Goal: Download file/media

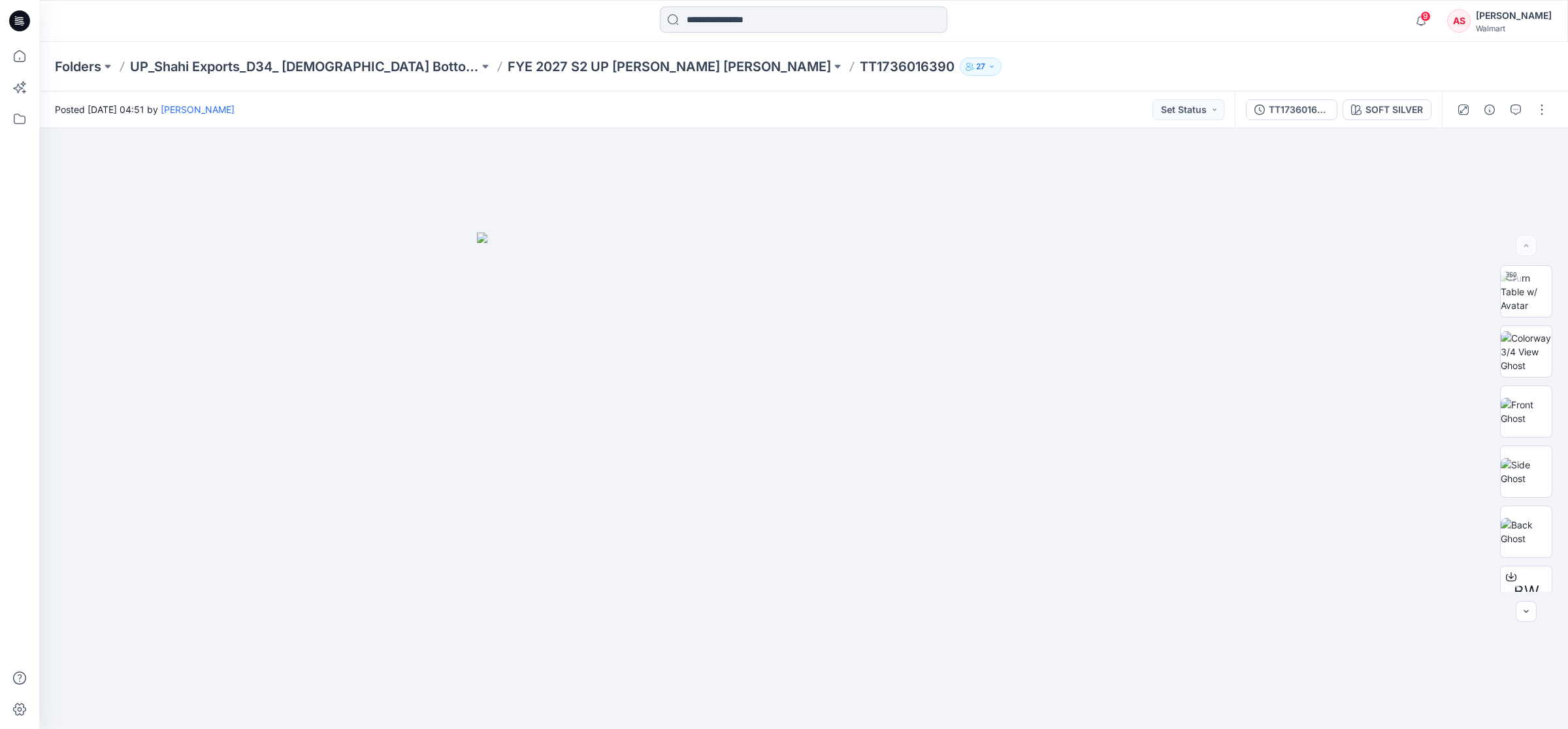
click at [732, 17] on input at bounding box center [803, 19] width 287 height 26
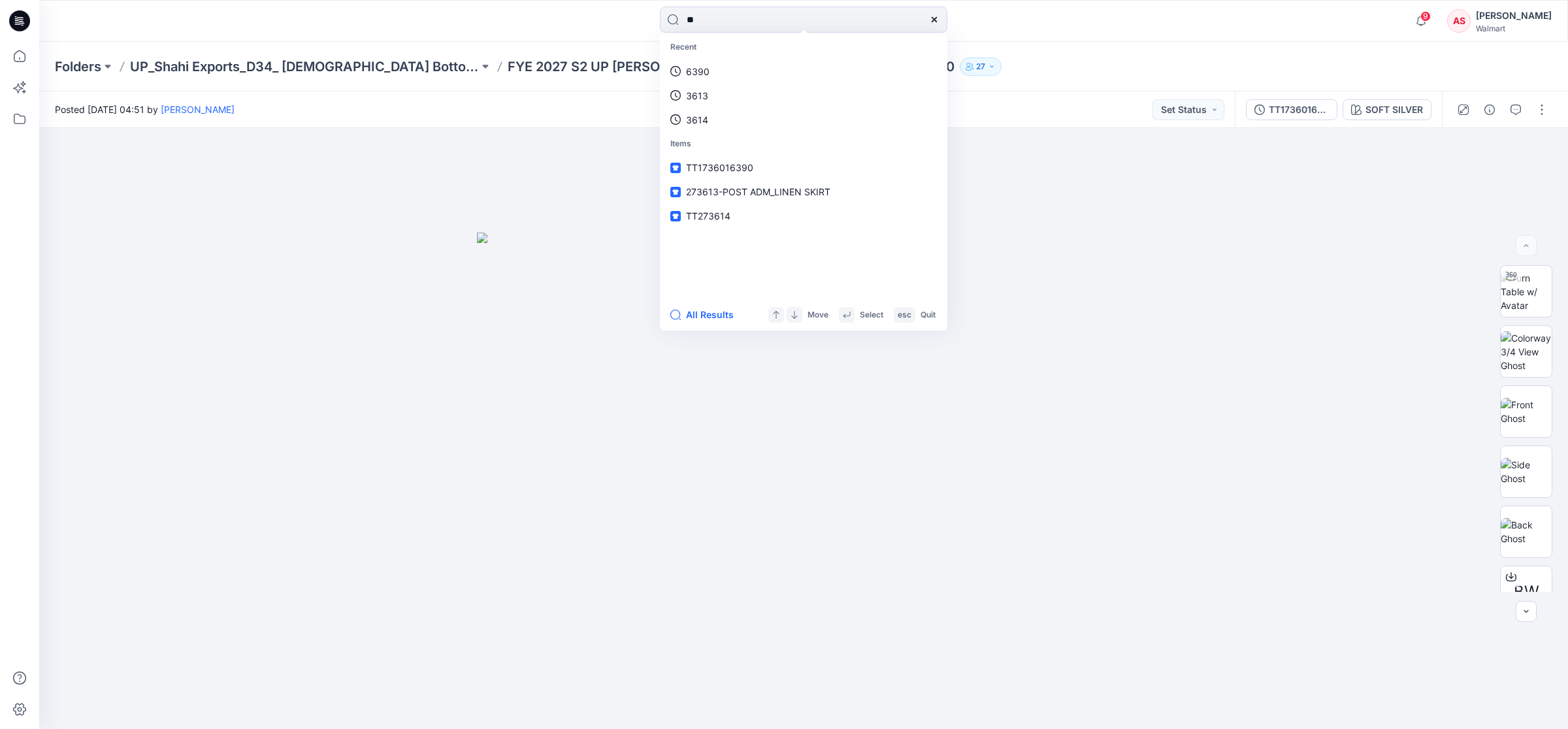
type input "*"
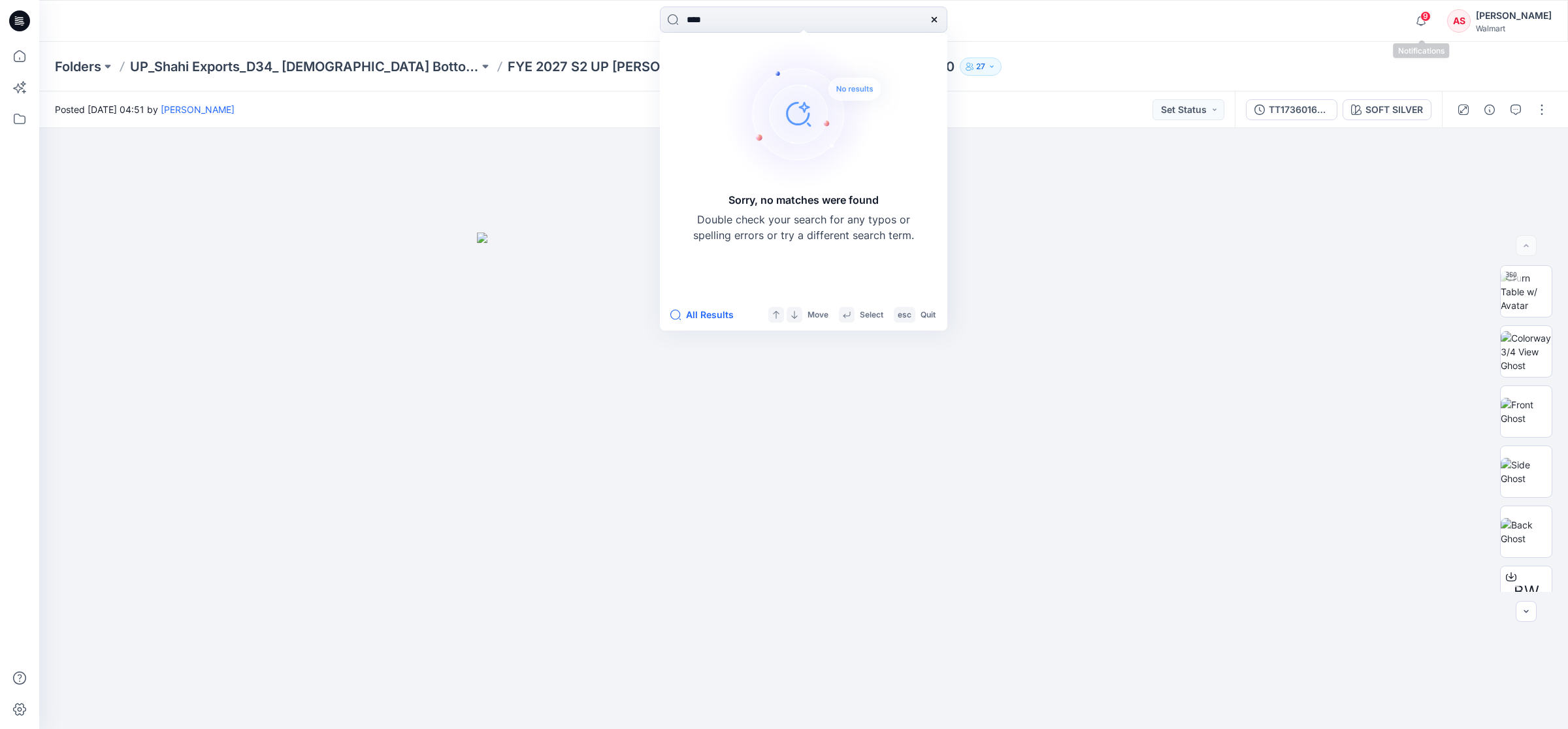
type input "****"
click at [1457, 15] on div "AS" at bounding box center [1459, 21] width 23 height 23
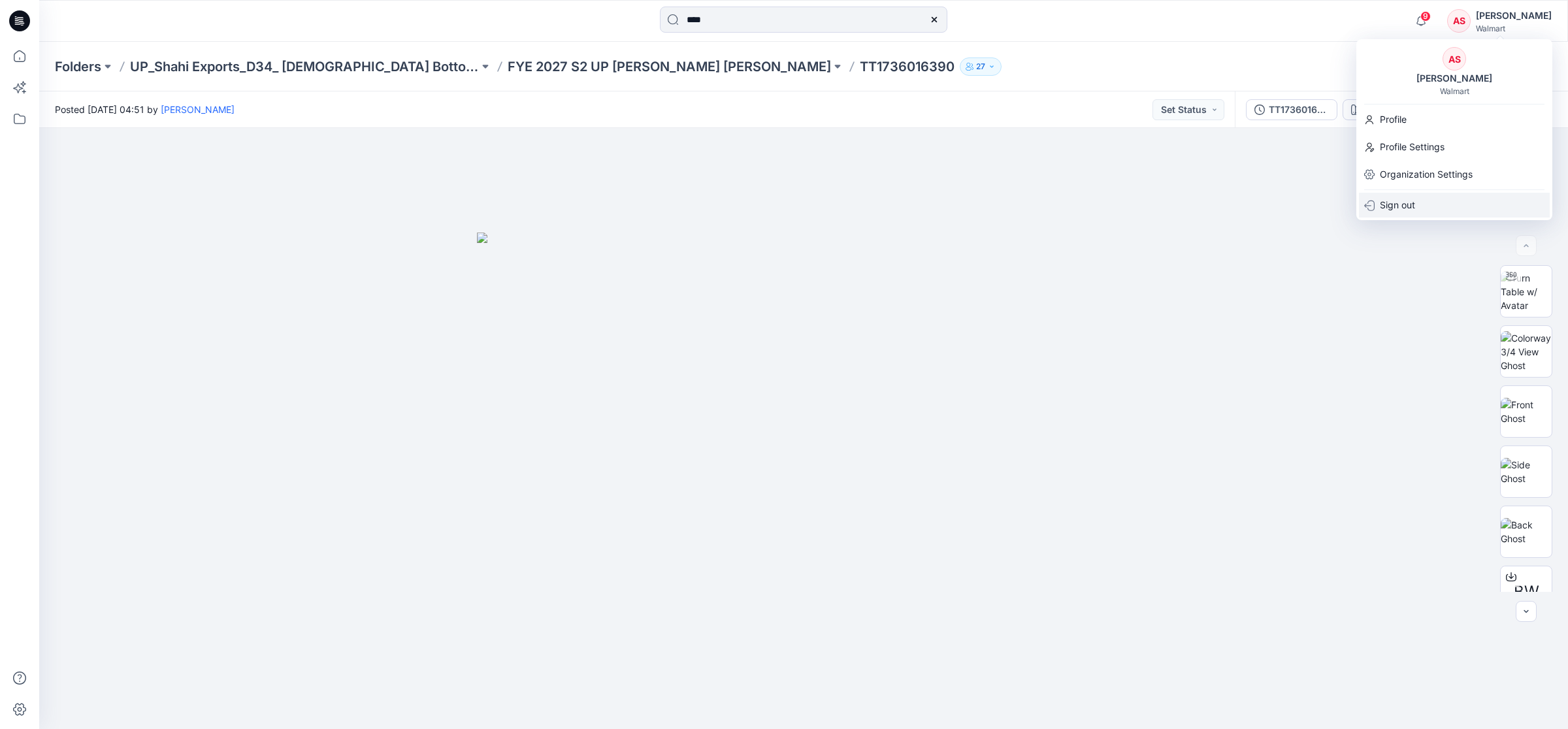
click at [1405, 213] on p "Sign out" at bounding box center [1397, 204] width 35 height 25
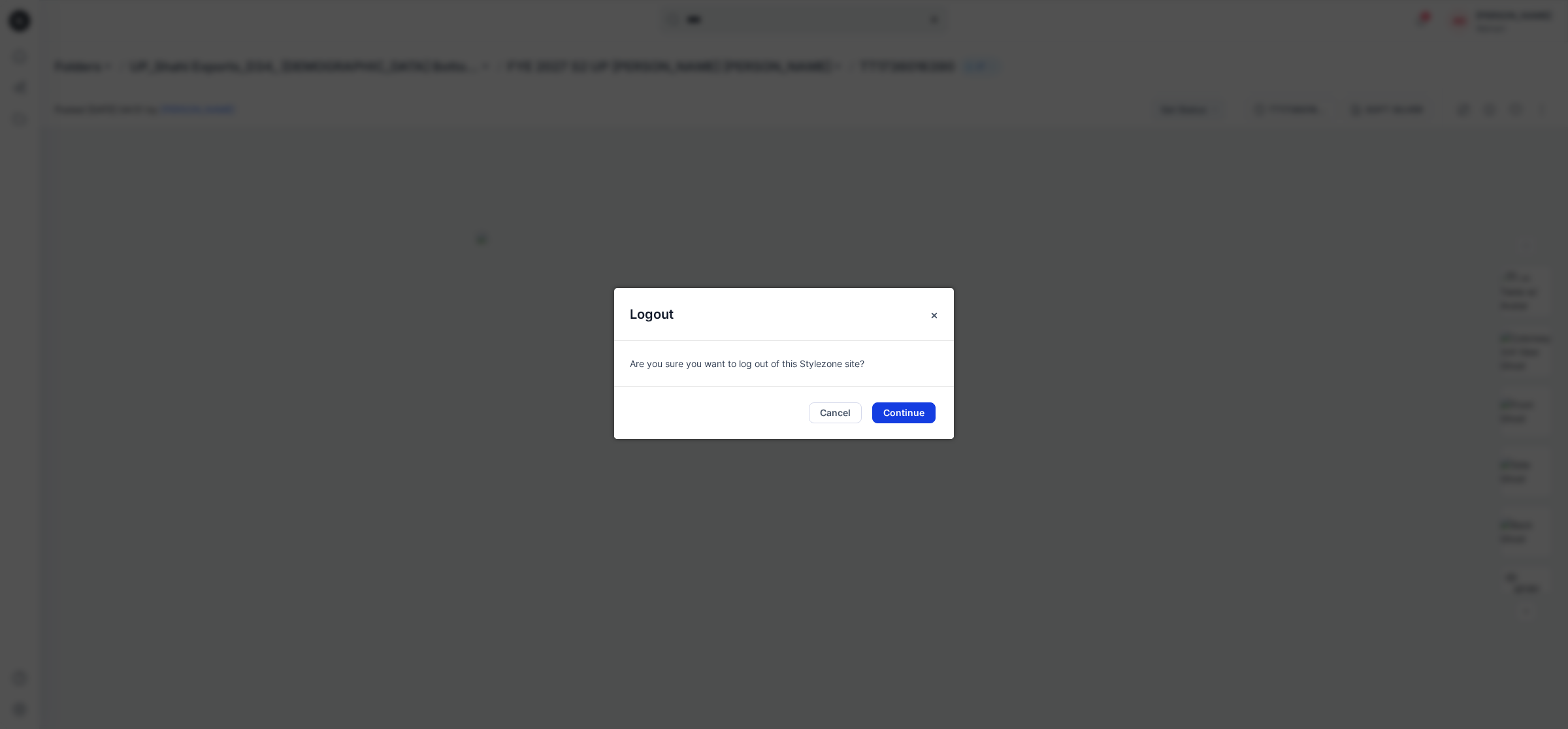
click at [889, 415] on button "Continue" at bounding box center [903, 413] width 63 height 21
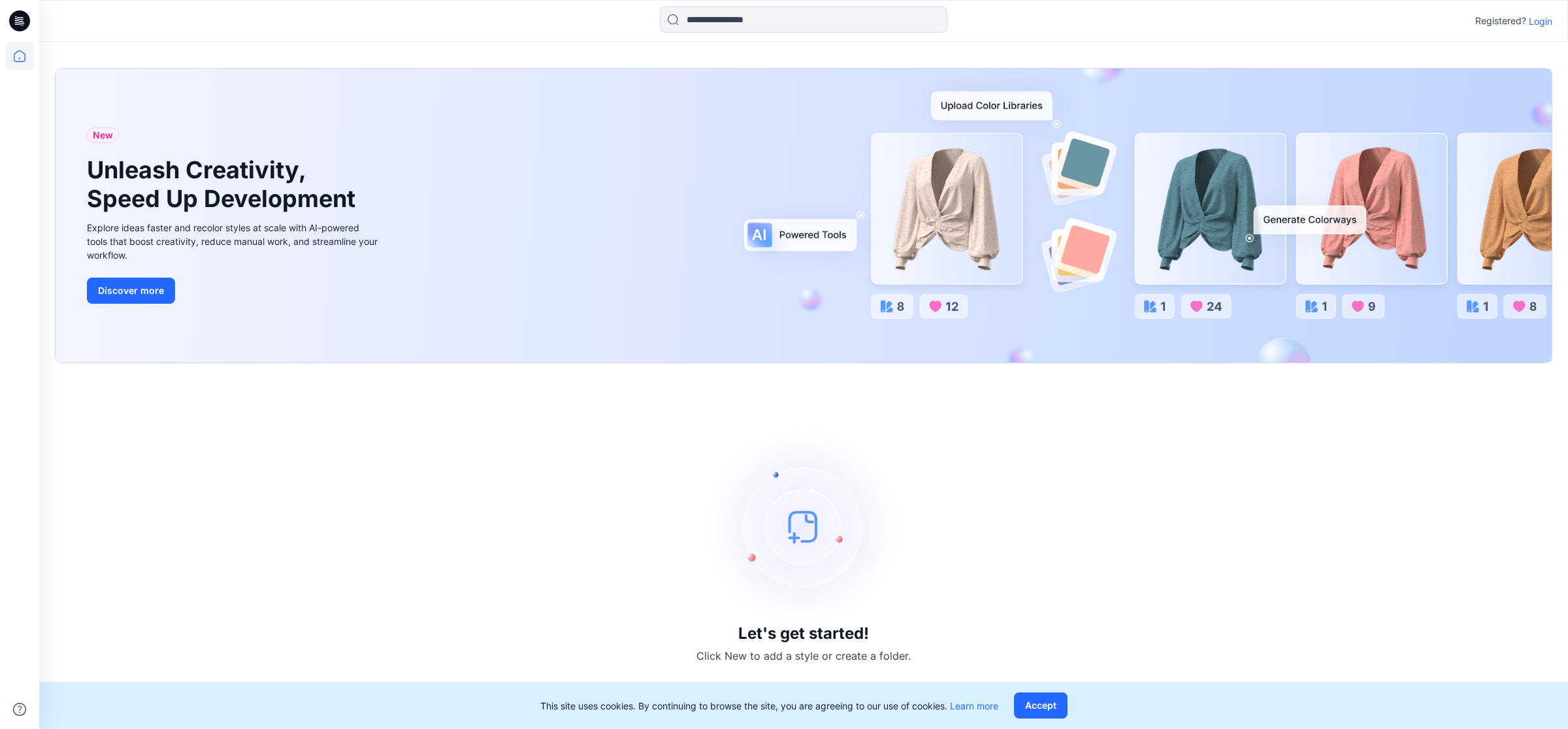
click at [1539, 17] on p "Login" at bounding box center [1540, 21] width 23 height 14
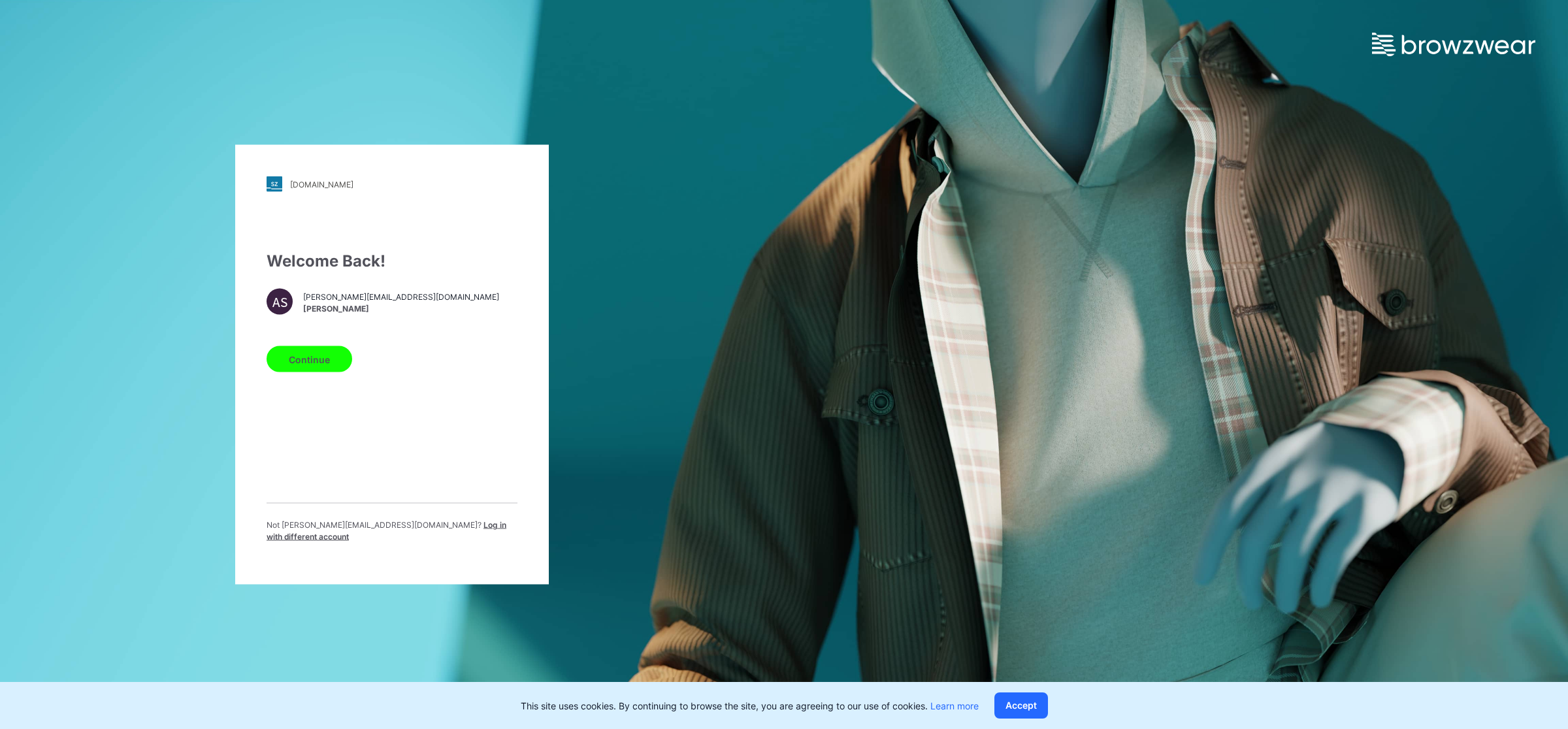
click at [437, 530] on span "Log in with different account" at bounding box center [386, 531] width 240 height 21
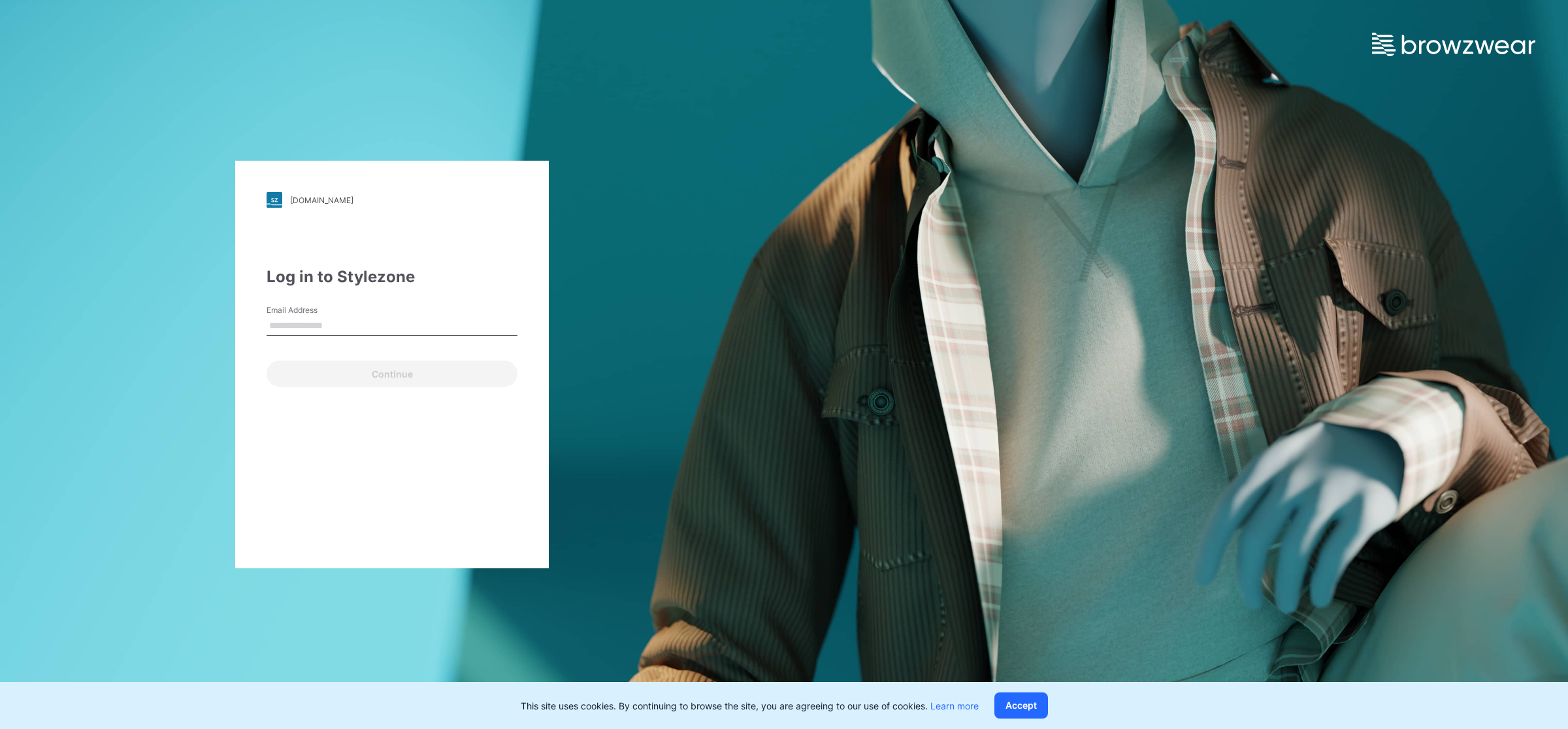
type input "**********"
click at [354, 383] on button "Continue" at bounding box center [392, 373] width 251 height 26
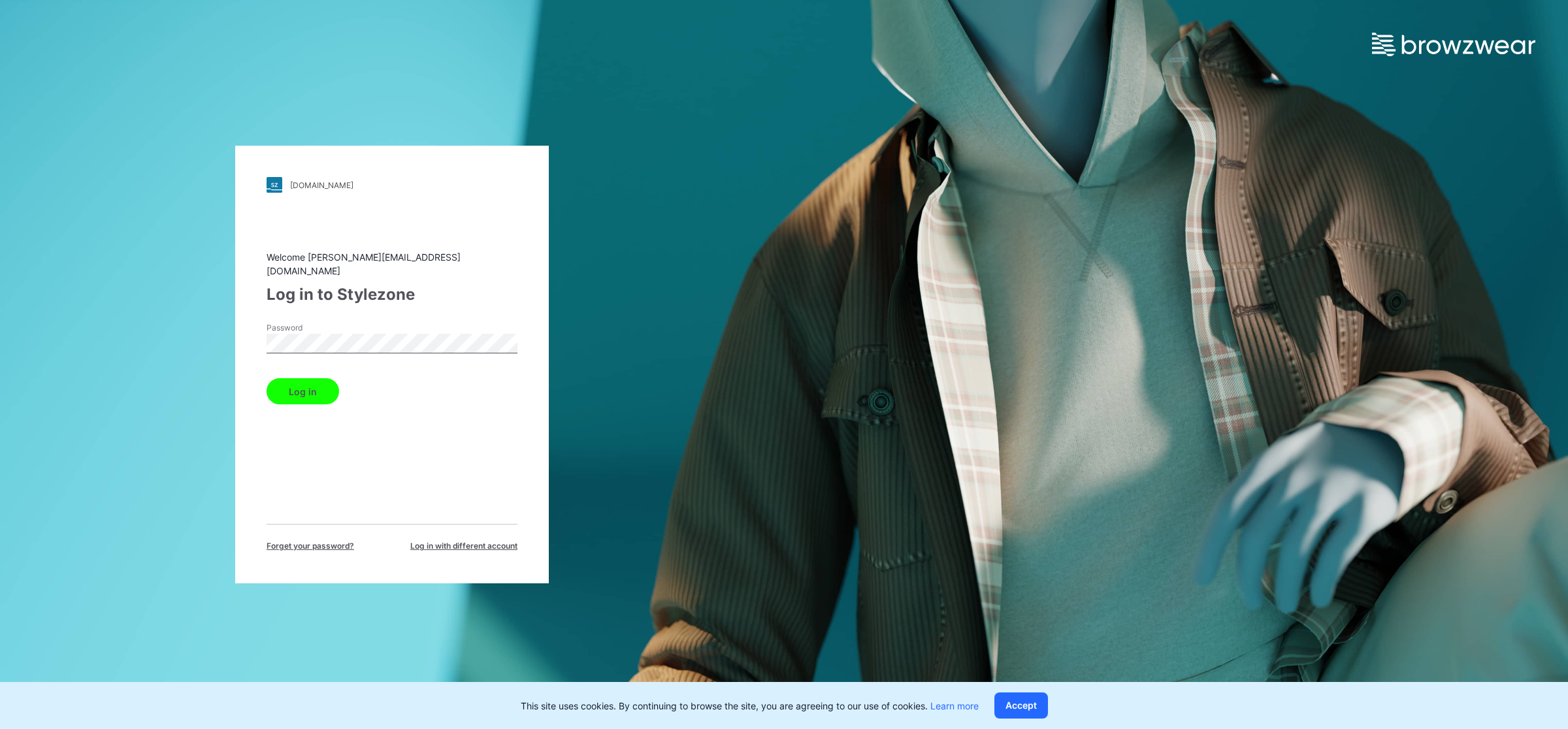
click at [284, 387] on button "Log in" at bounding box center [303, 391] width 72 height 26
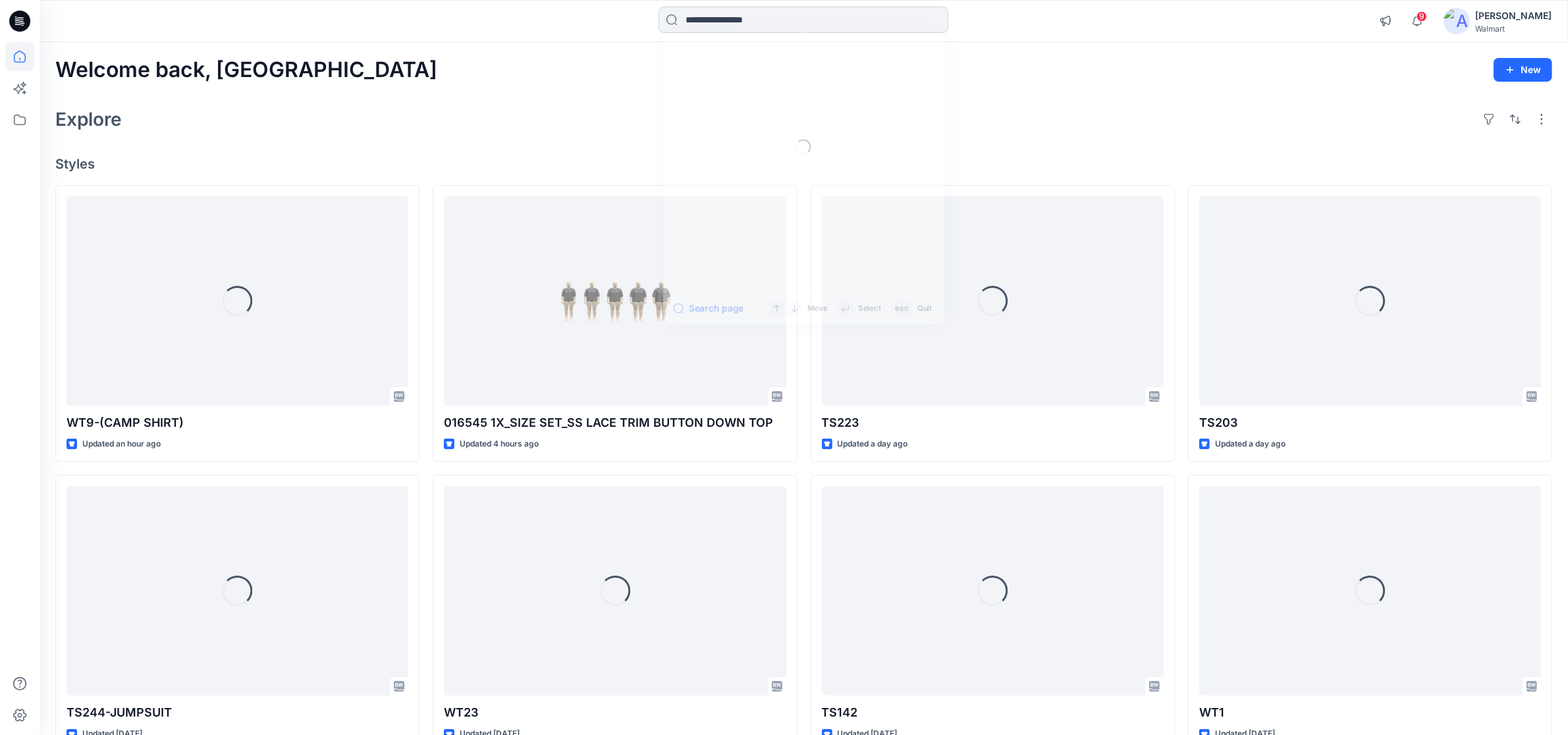
click at [813, 21] on input at bounding box center [803, 19] width 290 height 26
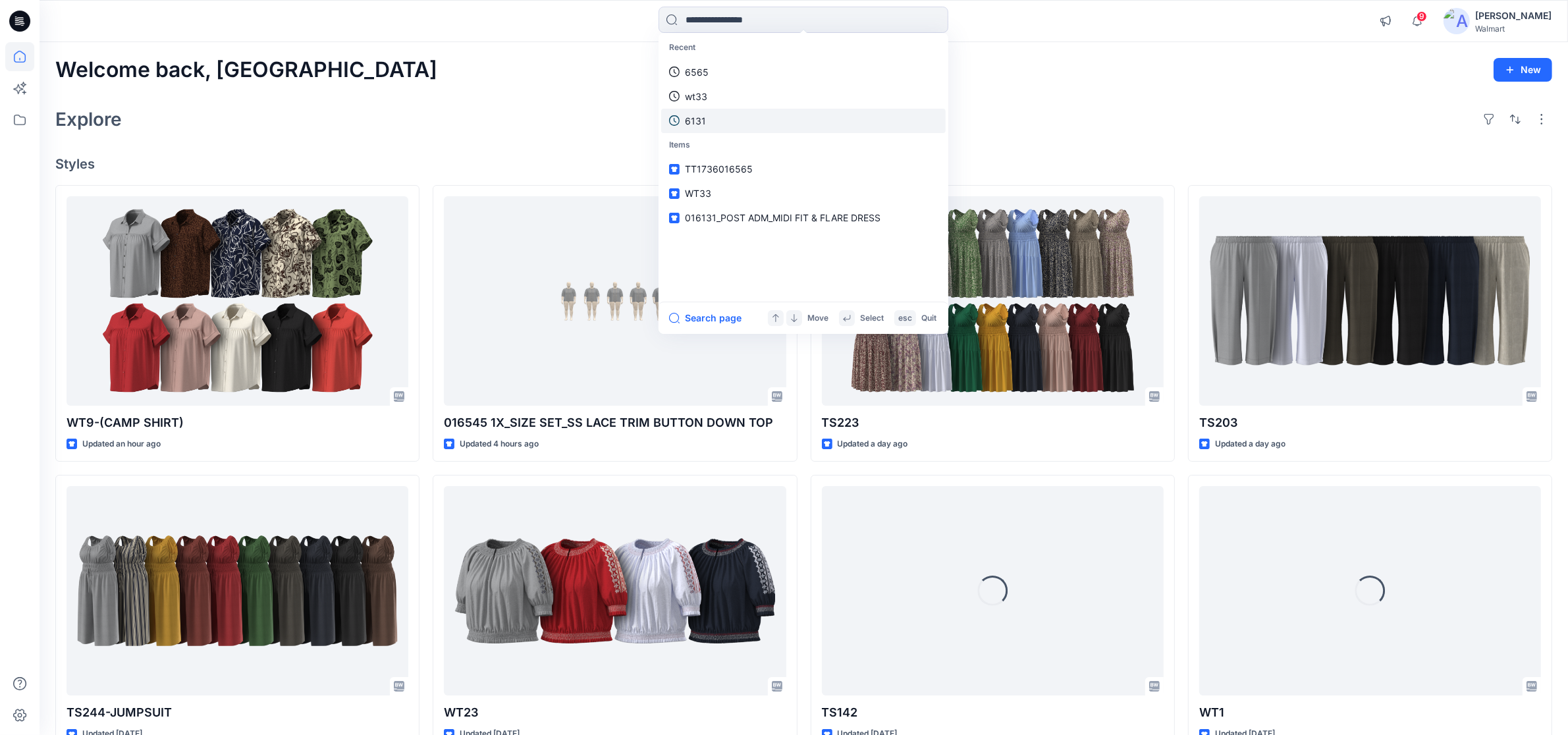
click at [718, 119] on link "6131" at bounding box center [803, 120] width 284 height 24
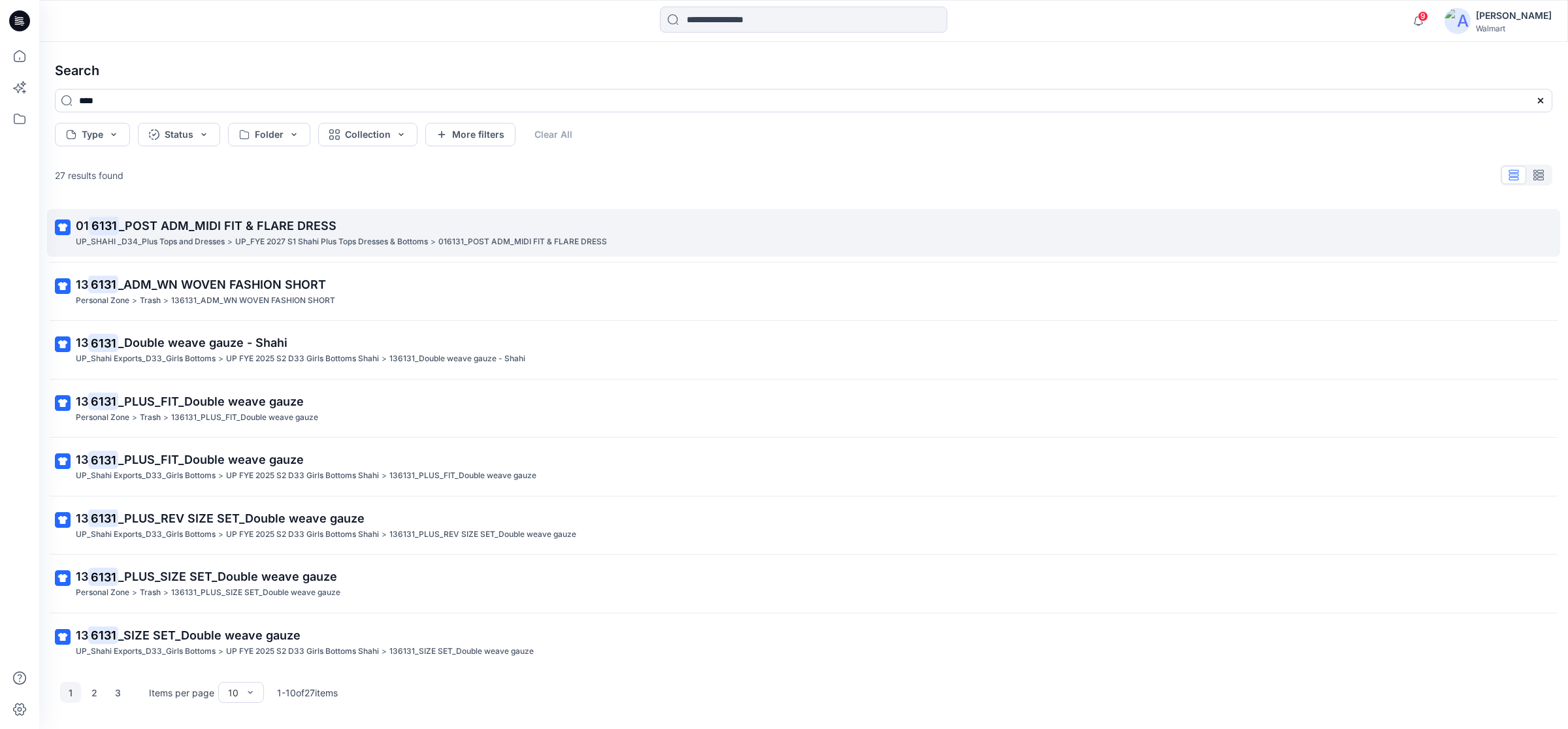
click at [155, 238] on p "UP_SHAHI _D34_Plus Tops and Dresses" at bounding box center [150, 241] width 149 height 14
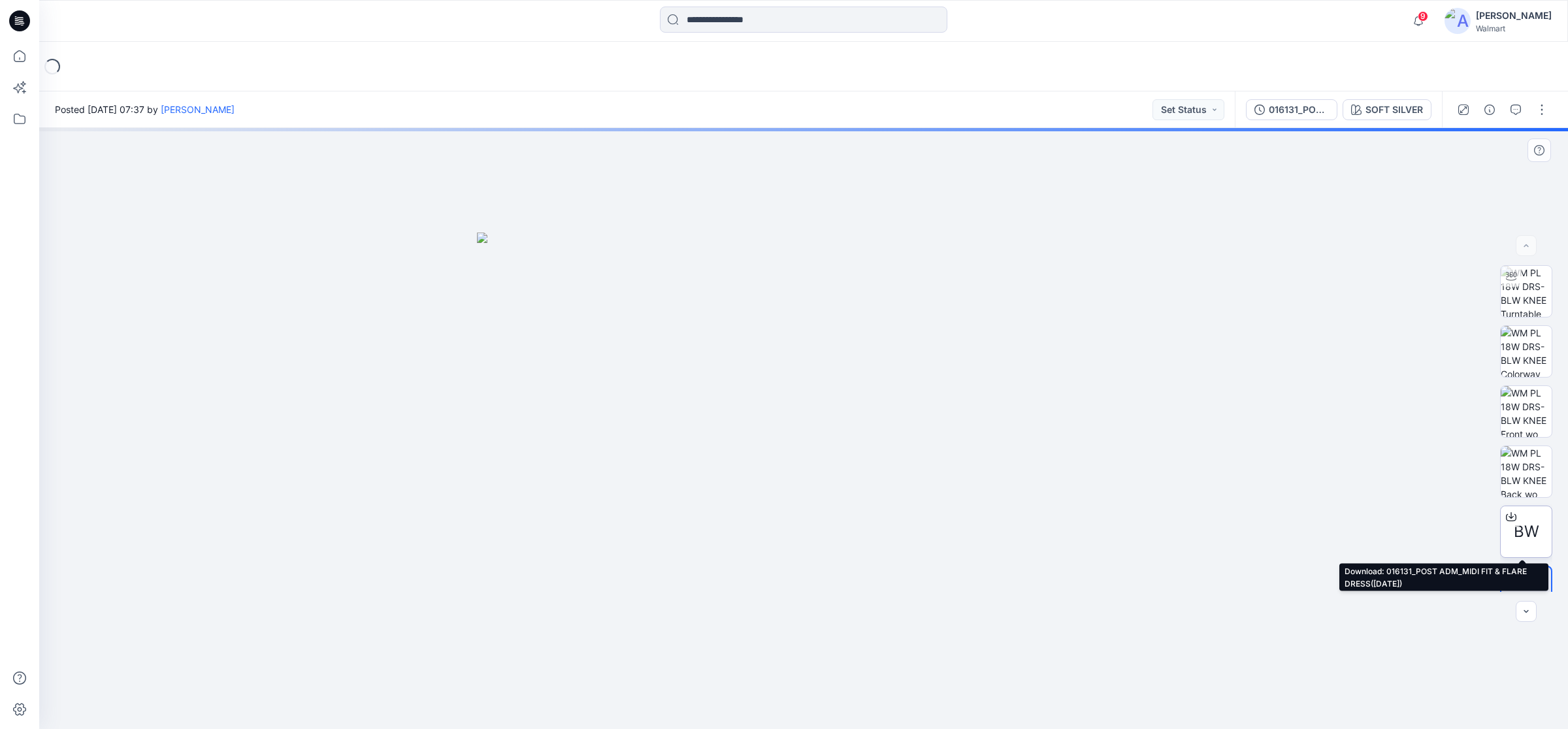
click at [1512, 517] on div at bounding box center [1511, 517] width 21 height 21
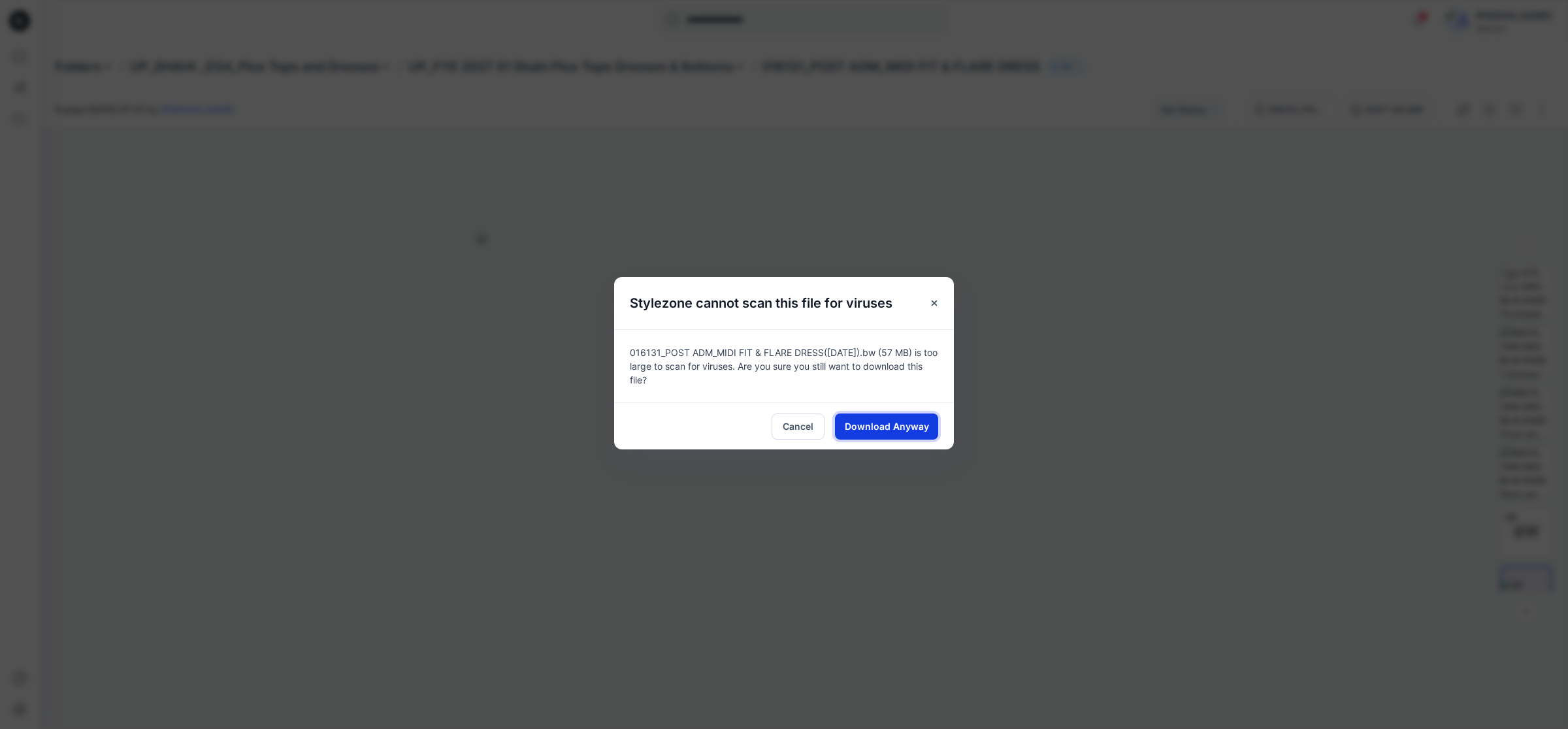
click at [895, 425] on span "Download Anyway" at bounding box center [887, 426] width 84 height 14
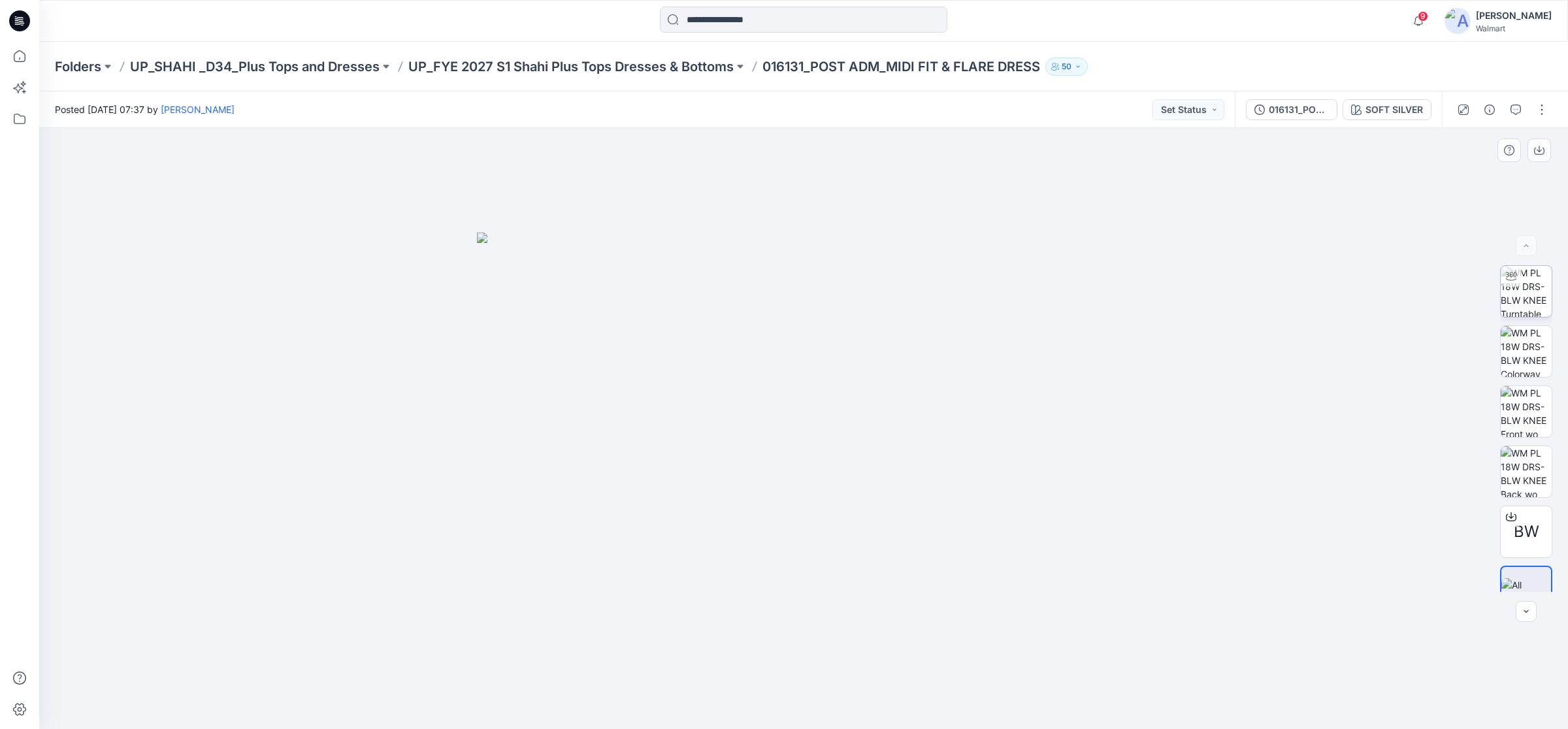
click at [1517, 286] on div at bounding box center [1526, 291] width 52 height 52
